Goal: Task Accomplishment & Management: Use online tool/utility

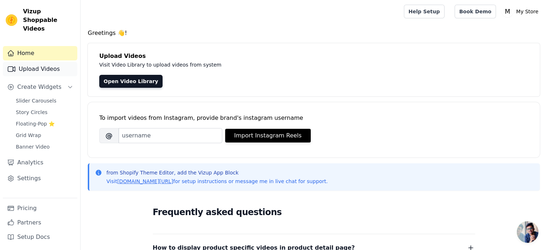
click at [52, 62] on link "Upload Videos" at bounding box center [40, 69] width 74 height 14
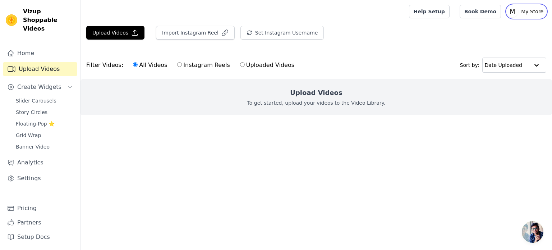
click at [531, 10] on p "My Store" at bounding box center [532, 11] width 28 height 13
click at [440, 143] on main "Upload Videos Import Instagram Reel Set Instagram Username Import Latest IG Ree…" at bounding box center [317, 83] width 472 height 121
click at [28, 47] on link "Home" at bounding box center [40, 53] width 74 height 14
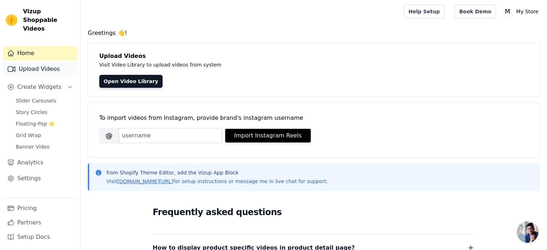
click at [57, 62] on link "Upload Videos" at bounding box center [40, 69] width 74 height 14
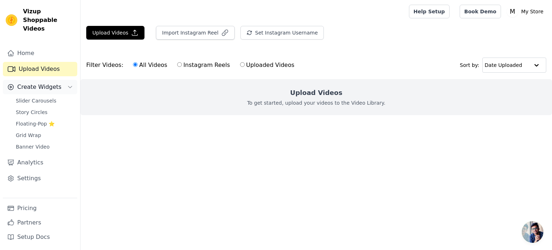
click at [67, 80] on button "Create Widgets" at bounding box center [40, 87] width 74 height 14
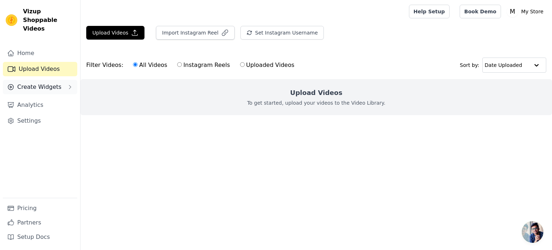
click at [69, 82] on button "Create Widgets" at bounding box center [40, 87] width 74 height 14
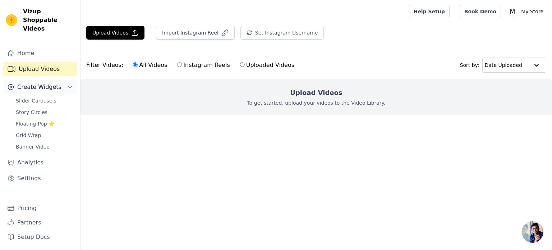
click at [70, 81] on button "Create Widgets" at bounding box center [40, 87] width 74 height 14
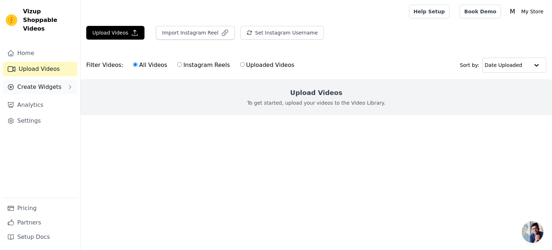
click at [70, 81] on button "Create Widgets" at bounding box center [40, 87] width 74 height 14
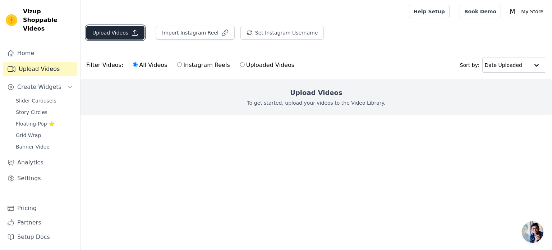
click at [119, 30] on button "Upload Videos" at bounding box center [115, 33] width 58 height 14
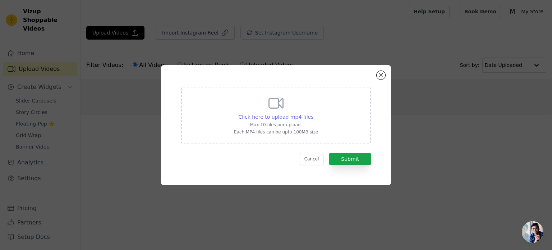
click at [293, 118] on span "Click here to upload mp4 files" at bounding box center [276, 117] width 75 height 6
click at [313, 113] on input "Click here to upload mp4 files Max 10 files per upload. Each MP4 files can be u…" at bounding box center [313, 113] width 0 height 0
type input "C:\fakepath\IMG_7031.MP4"
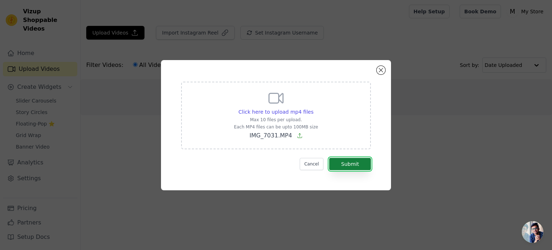
click at [341, 159] on button "Submit" at bounding box center [350, 164] width 42 height 12
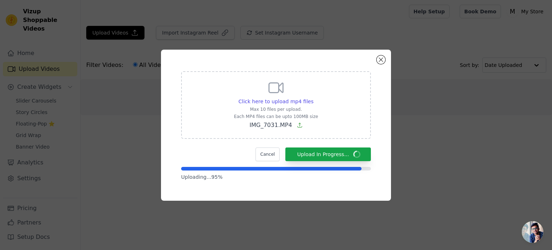
click at [417, 129] on div "Click here to upload mp4 files Max 10 files per upload. Each MP4 files can be u…" at bounding box center [276, 125] width 529 height 174
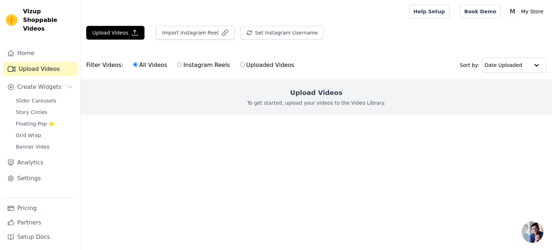
click at [257, 113] on div "Upload Videos To get started, upload your videos to the Video Library." at bounding box center [317, 97] width 472 height 36
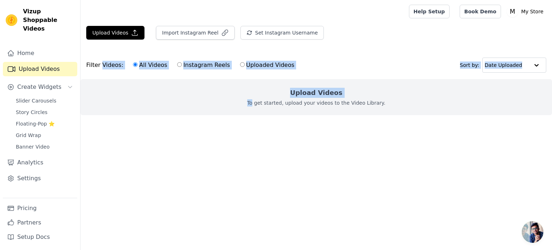
drag, startPoint x: 257, startPoint y: 113, endPoint x: 116, endPoint y: 68, distance: 148.0
click at [116, 68] on form "Filter Videos: All Videos Instagram Reels Uploaded Videos Sort by: Date Uploade…" at bounding box center [317, 88] width 472 height 75
click at [116, 68] on div "Filter Videos: All Videos Instagram Reels Uploaded Videos" at bounding box center [192, 65] width 212 height 17
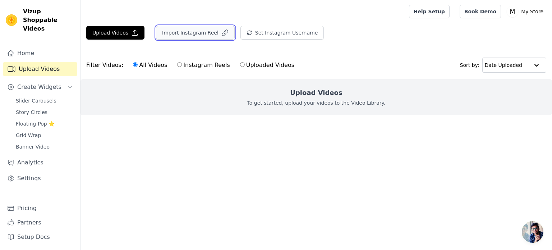
click at [191, 35] on button "Import Instagram Reel" at bounding box center [195, 33] width 79 height 14
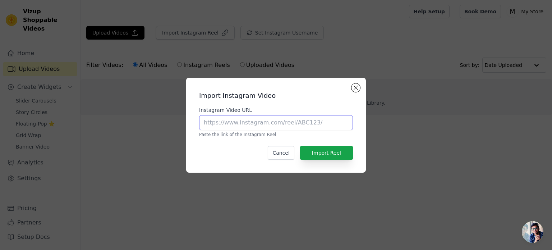
click at [268, 117] on input "Instagram Video URL" at bounding box center [276, 122] width 154 height 15
click at [356, 87] on button "Close modal" at bounding box center [356, 87] width 9 height 9
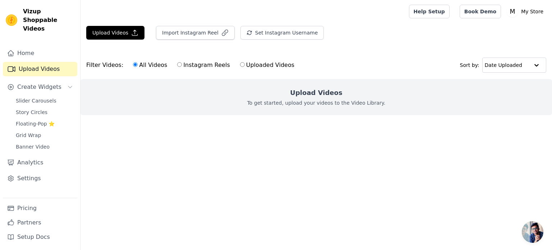
click at [184, 144] on html "Vizup Shoppable Videos Home Upload Videos Create Widgets Slider Carousels Story…" at bounding box center [276, 72] width 552 height 144
click at [195, 68] on label "Instagram Reels" at bounding box center [203, 64] width 53 height 9
click at [182, 67] on input "Instagram Reels" at bounding box center [179, 64] width 5 height 5
radio input "true"
click at [144, 61] on label "All Videos" at bounding box center [150, 64] width 35 height 9
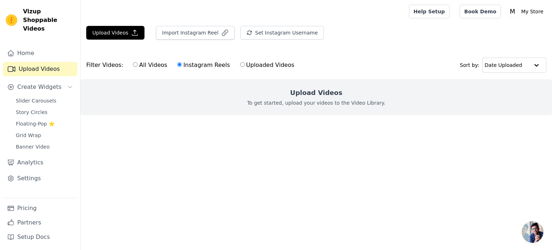
click at [138, 62] on input "All Videos" at bounding box center [135, 64] width 5 height 5
radio input "true"
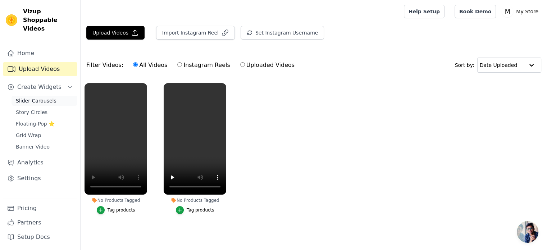
click at [56, 96] on link "Slider Carousels" at bounding box center [45, 101] width 66 height 10
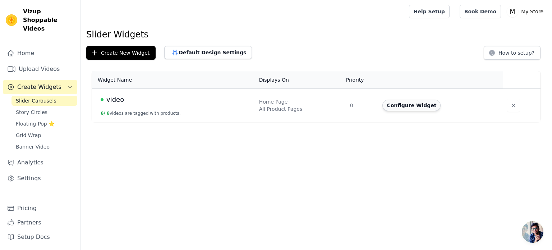
click at [413, 107] on button "Configure Widget" at bounding box center [411, 106] width 58 height 12
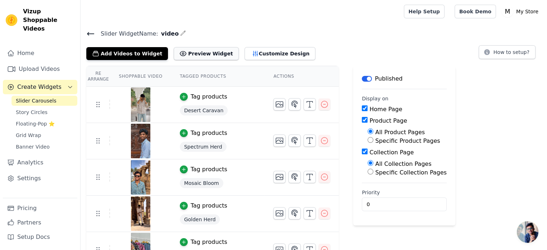
click at [187, 49] on button "Preview Widget" at bounding box center [206, 53] width 65 height 13
click at [362, 208] on input "0" at bounding box center [404, 204] width 85 height 14
click at [176, 51] on button "Preview Widget" at bounding box center [206, 53] width 65 height 13
click at [13, 50] on icon "Sidebar" at bounding box center [10, 53] width 7 height 7
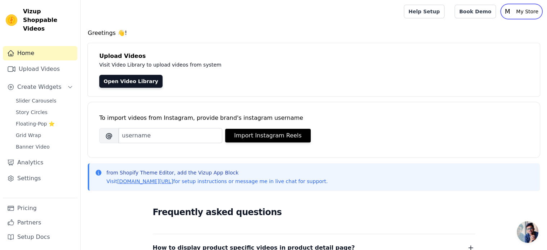
click at [535, 12] on p "My Store" at bounding box center [527, 11] width 28 height 13
